Goal: Task Accomplishment & Management: Manage account settings

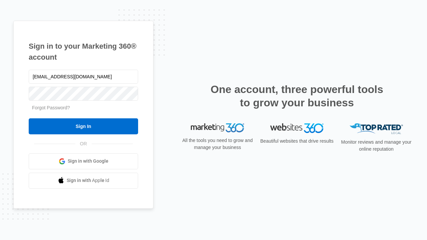
type input "[EMAIL_ADDRESS][DOMAIN_NAME]"
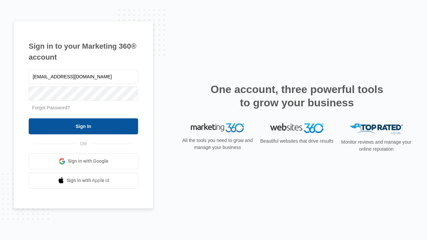
click at [83, 126] on input "Sign In" at bounding box center [84, 127] width 110 height 16
